Goal: Check status: Check status

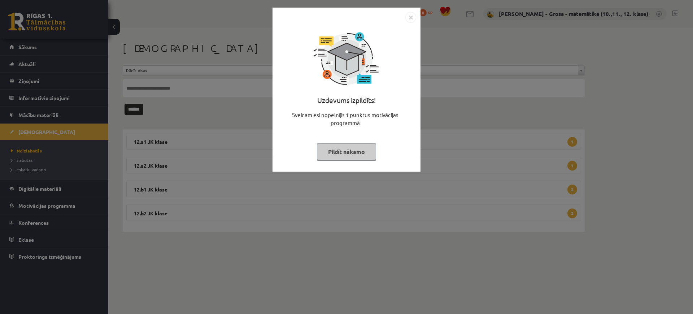
click at [325, 157] on button "Pildīt nākamo" at bounding box center [346, 151] width 59 height 17
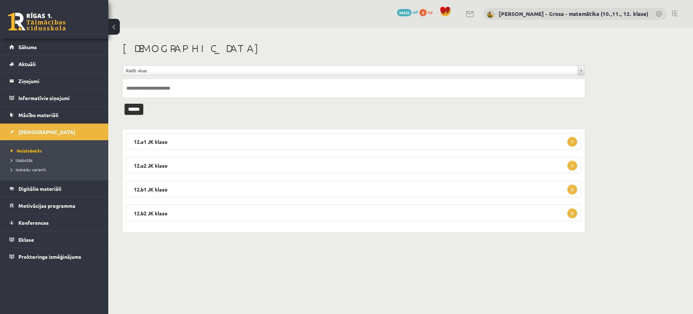
click at [217, 34] on div "**********" at bounding box center [353, 137] width 491 height 218
click at [34, 153] on link "Neizlabotās" at bounding box center [56, 150] width 90 height 6
click at [418, 50] on h1 "[DEMOGRAPHIC_DATA]" at bounding box center [354, 48] width 462 height 12
click at [27, 158] on span "Izlabotās" at bounding box center [22, 160] width 22 height 6
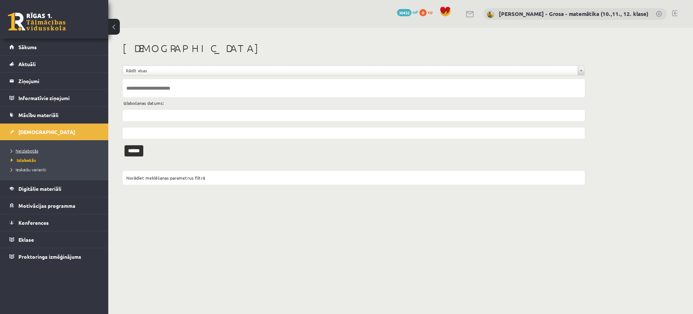
click at [27, 149] on span "Neizlabotās" at bounding box center [24, 151] width 27 height 6
